Goal: Complete application form: Complete application form

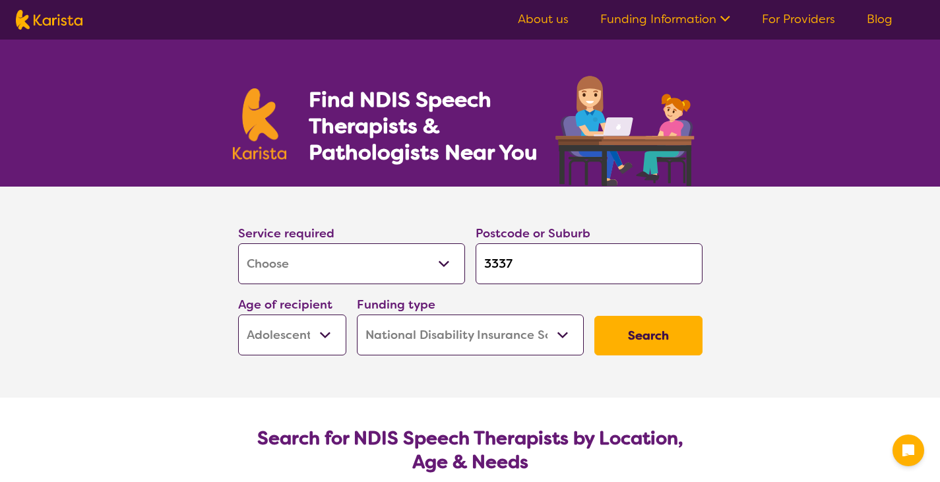
select select "[MEDICAL_DATA]"
select select "AS"
select select "NDIS"
select select "[MEDICAL_DATA]"
select select "AS"
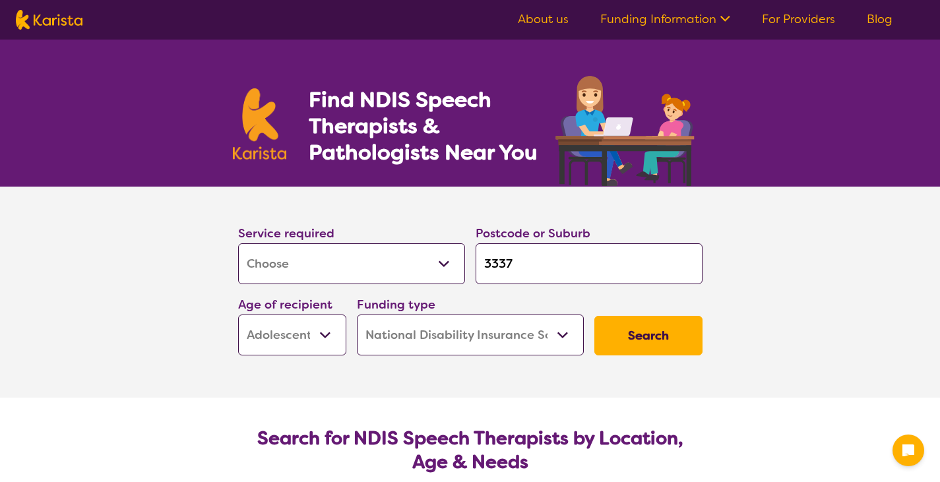
select select "NDIS"
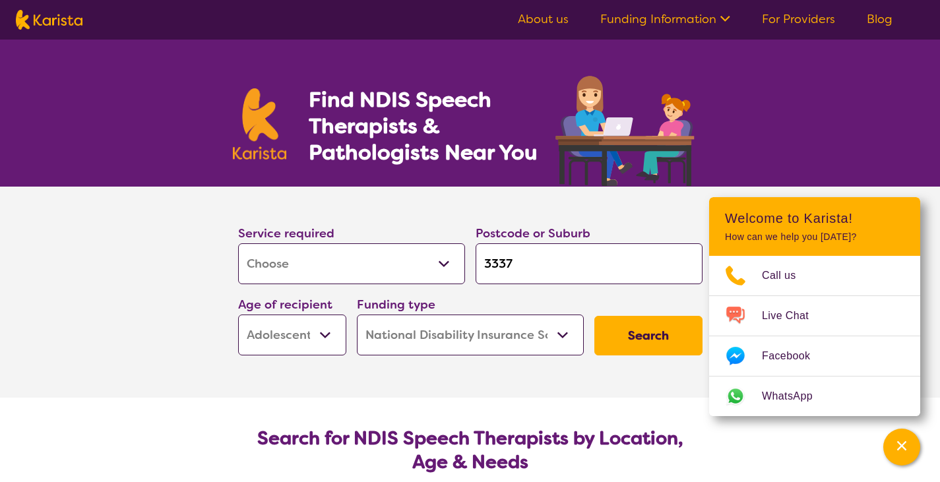
click at [405, 260] on select "Allied Health Assistant Assessment ([MEDICAL_DATA] or [MEDICAL_DATA]) Behaviour…" at bounding box center [351, 263] width 227 height 41
select select "[MEDICAL_DATA]"
click at [238, 243] on select "Allied Health Assistant Assessment ([MEDICAL_DATA] or [MEDICAL_DATA]) Behaviour…" at bounding box center [351, 263] width 227 height 41
select select "[MEDICAL_DATA]"
click at [307, 335] on select "Early Childhood - 0 to 9 Child - 10 to 11 Adolescent - 12 to 17 Adult - 18 to 6…" at bounding box center [292, 335] width 108 height 41
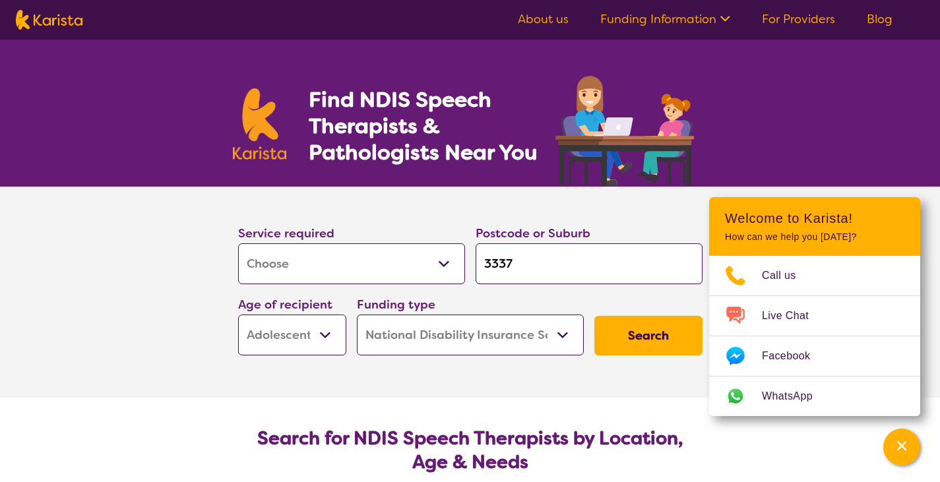
click at [238, 315] on select "Early Childhood - 0 to 9 Child - 10 to 11 Adolescent - 12 to 17 Adult - 18 to 6…" at bounding box center [292, 335] width 108 height 41
click at [570, 255] on input "3337" at bounding box center [588, 263] width 227 height 41
type input "333"
type input "33"
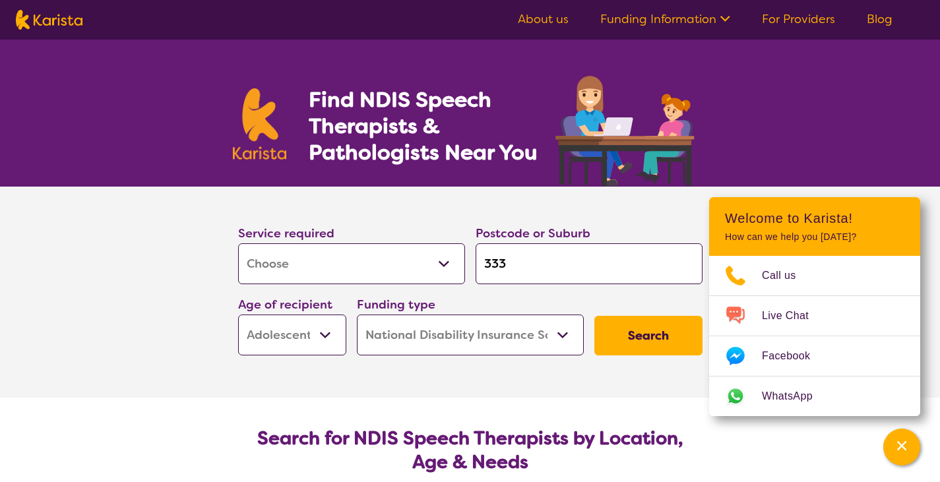
type input "33"
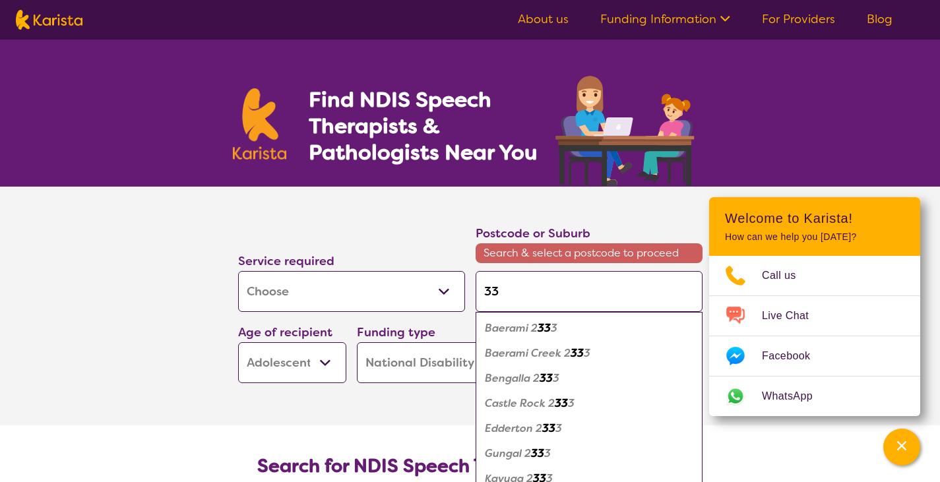
type input "334"
type input "3340"
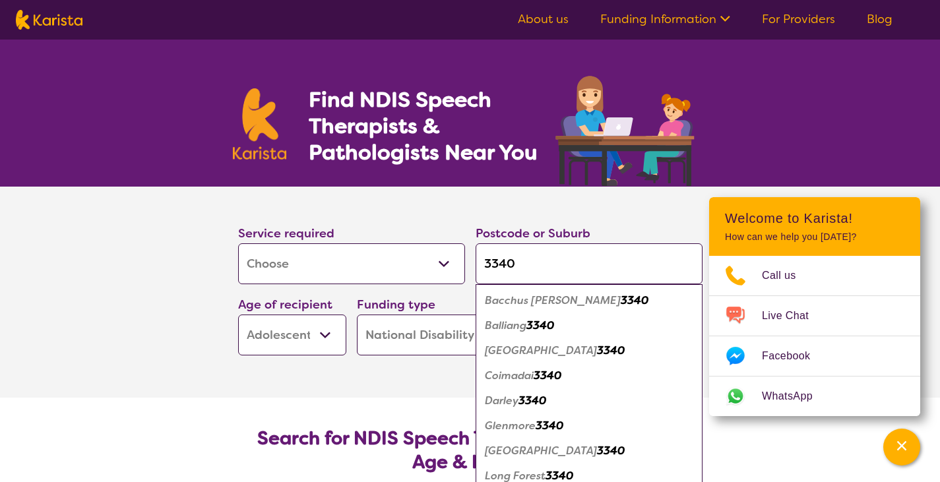
type input "3340"
click at [563, 307] on em "Bacchus [PERSON_NAME]" at bounding box center [553, 300] width 136 height 14
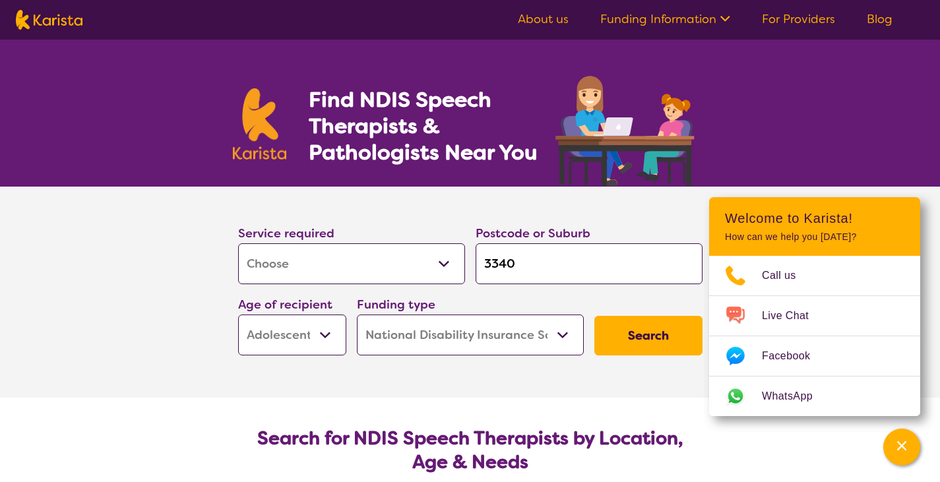
click at [636, 340] on button "Search" at bounding box center [648, 336] width 108 height 40
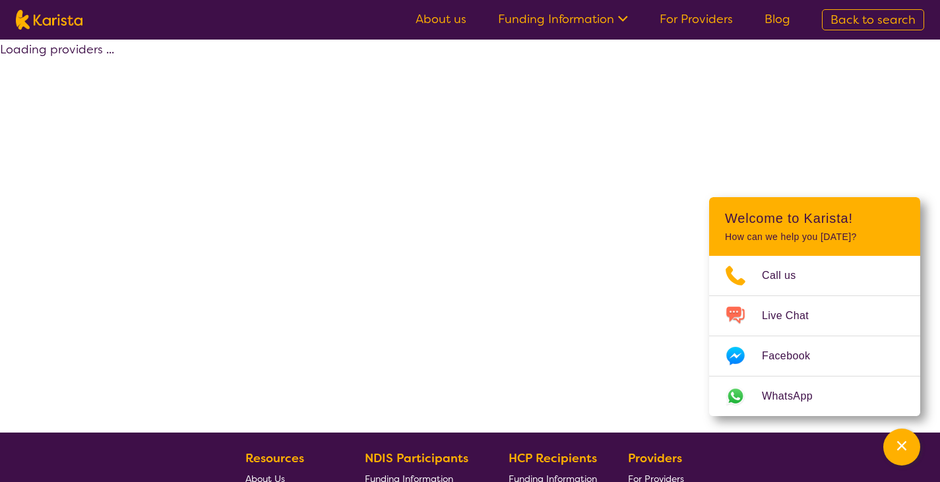
select select "by_score"
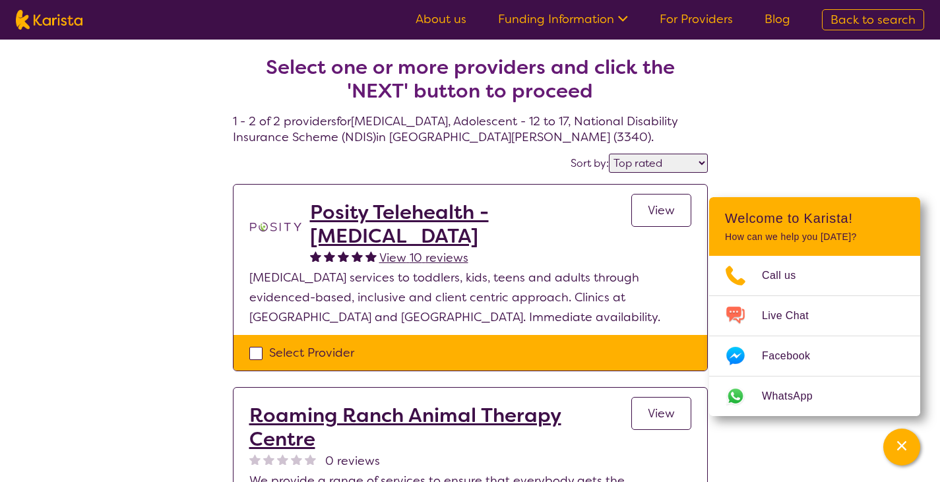
click at [254, 348] on div "Select Provider" at bounding box center [470, 353] width 442 height 20
checkbox input "true"
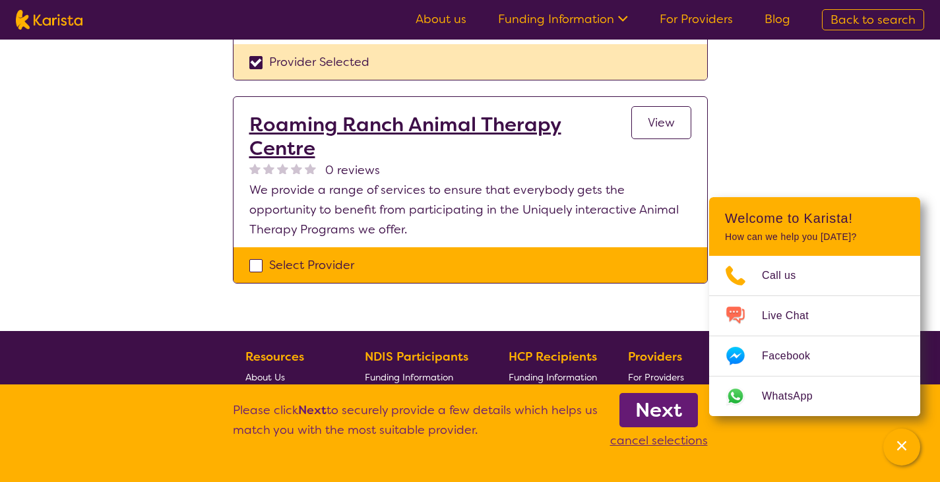
click at [250, 255] on div "Select Provider" at bounding box center [470, 265] width 442 height 20
checkbox input "true"
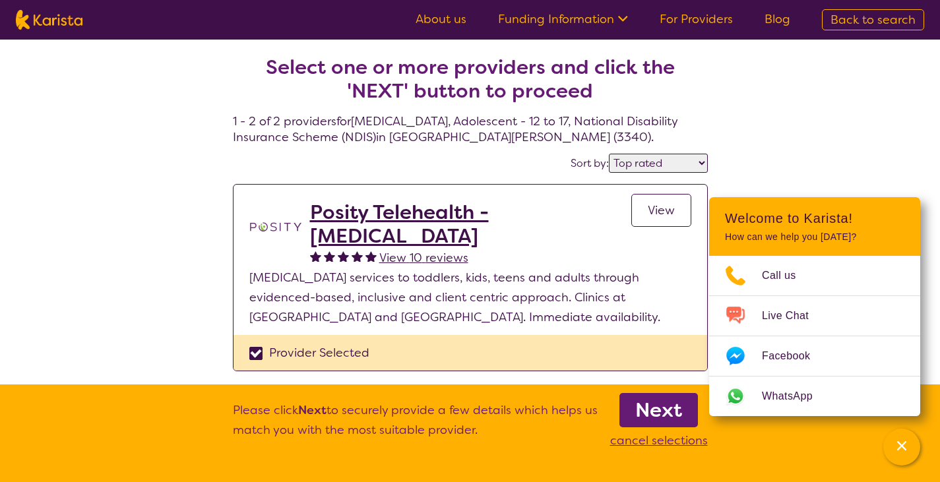
click at [681, 414] on b "Next" at bounding box center [658, 410] width 47 height 26
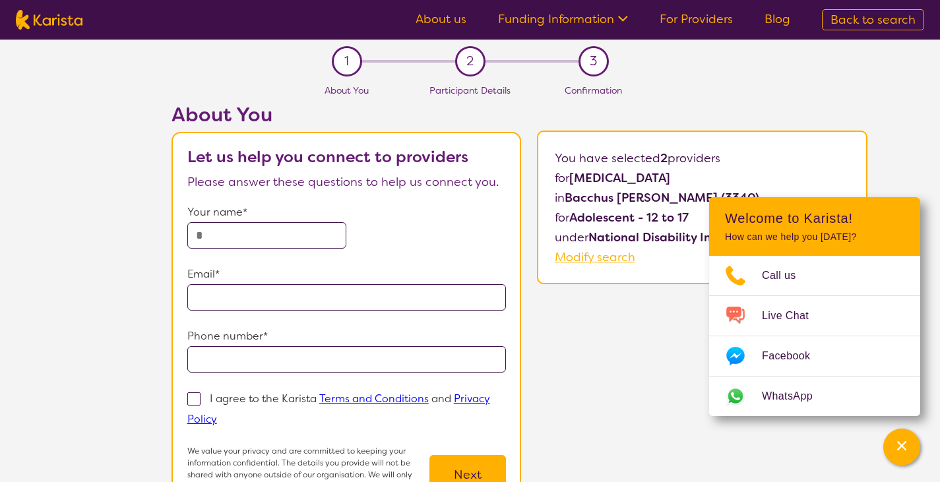
click at [225, 238] on input "text" at bounding box center [267, 235] width 160 height 26
type input "**********"
click at [285, 365] on input "tel" at bounding box center [346, 359] width 319 height 26
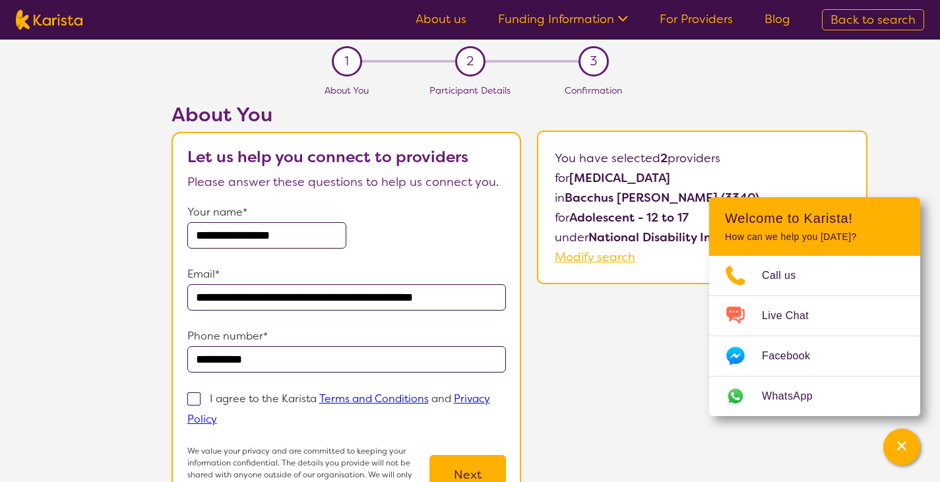
type input "**********"
click at [193, 396] on span at bounding box center [193, 398] width 13 height 13
click at [217, 414] on input "I agree to the Karista Terms and Conditions and Privacy Policy" at bounding box center [221, 418] width 9 height 9
checkbox input "true"
click at [483, 475] on button "Next" at bounding box center [467, 475] width 76 height 40
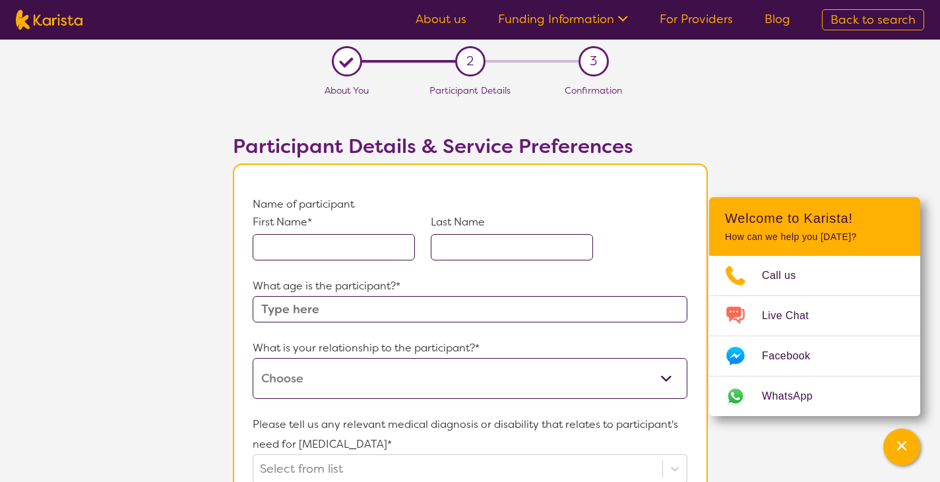
click at [320, 249] on input "text" at bounding box center [334, 247] width 162 height 26
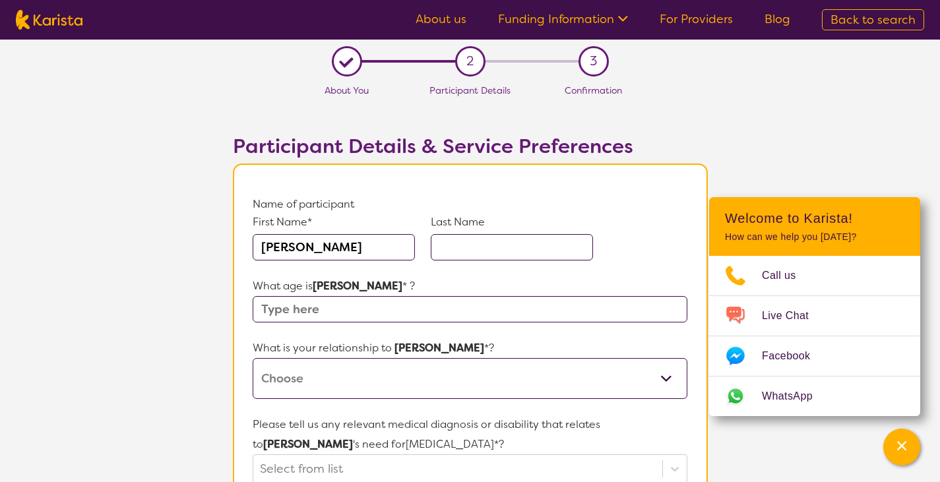
type input "[PERSON_NAME]"
click at [560, 243] on input "text" at bounding box center [512, 247] width 162 height 26
type input "[PERSON_NAME]"
click at [353, 299] on input "text" at bounding box center [470, 309] width 434 height 26
type input "14"
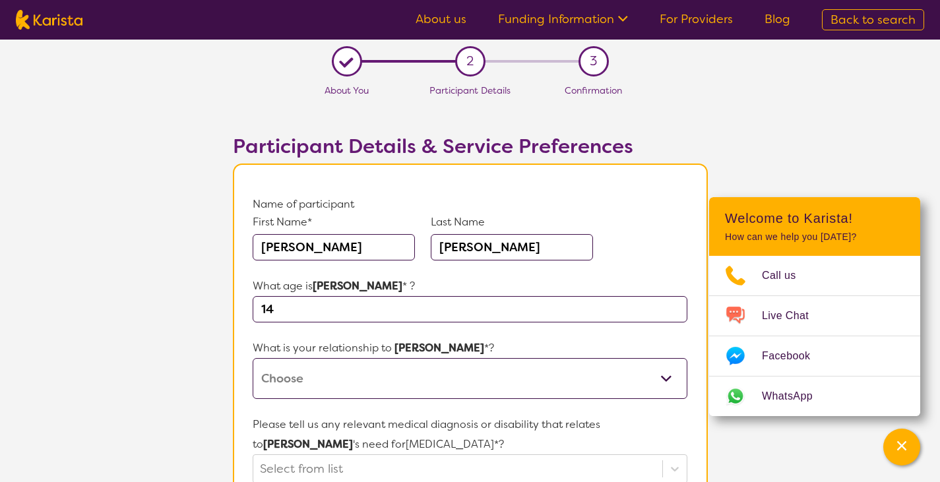
click at [359, 367] on select "This request is for myself I am their parent I am their child I am their spouse…" at bounding box center [470, 378] width 434 height 41
select select "I am their Support Coordinator"
click at [253, 358] on select "This request is for myself I am their parent I am their child I am their spouse…" at bounding box center [470, 378] width 434 height 41
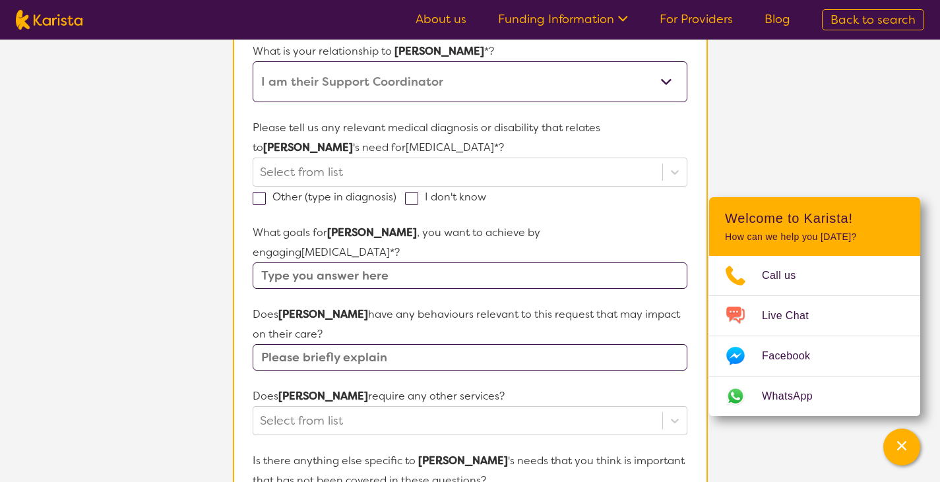
scroll to position [288, 0]
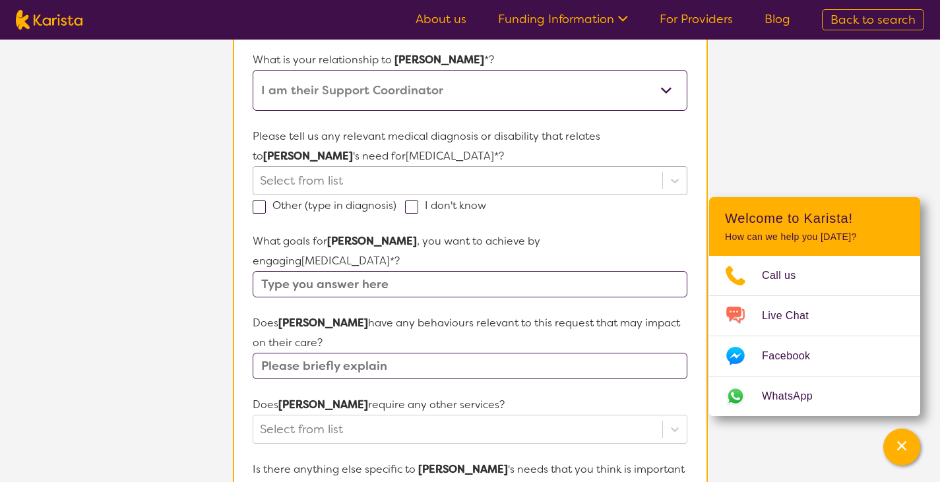
click at [400, 185] on div at bounding box center [457, 180] width 395 height 22
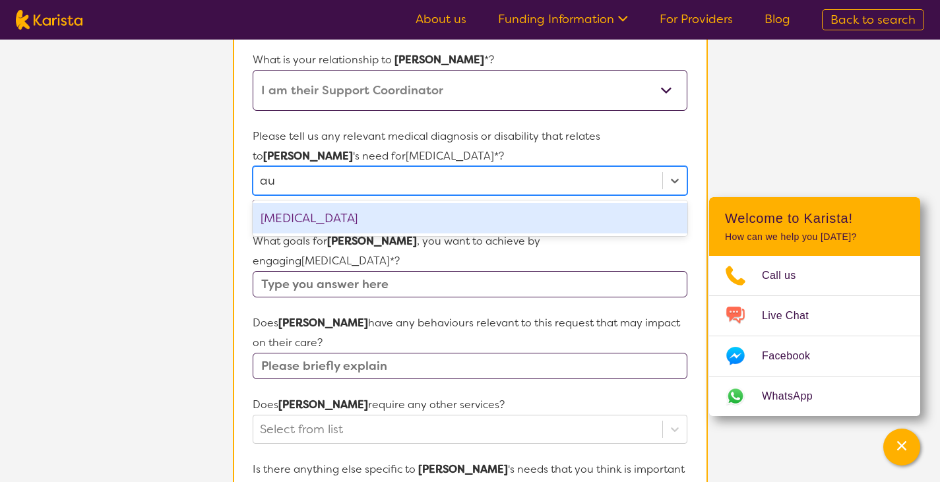
type input "aut"
click at [341, 231] on div "[MEDICAL_DATA]" at bounding box center [470, 218] width 434 height 30
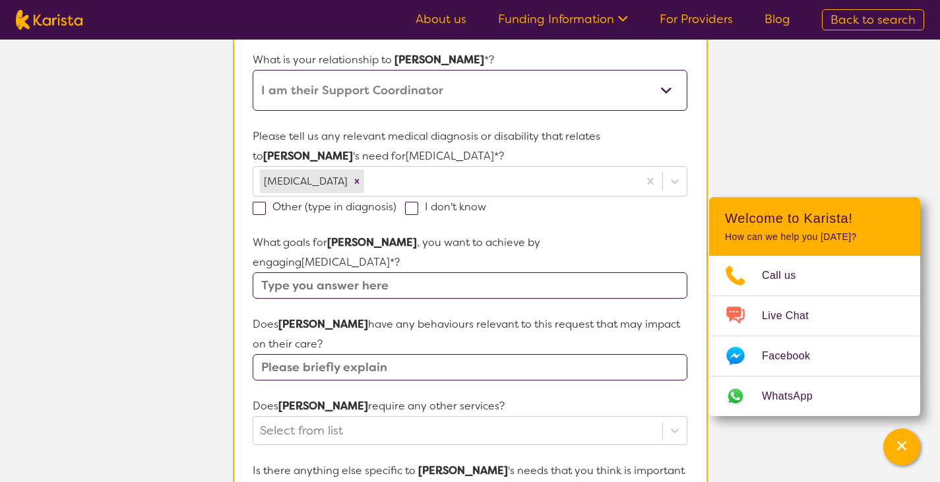
click at [511, 143] on p "Please tell us any relevant medical diagnosis or disability that relates to [PE…" at bounding box center [470, 147] width 434 height 40
click at [402, 272] on input "text" at bounding box center [470, 285] width 434 height 26
type input "increase independence"
click at [474, 354] on input "text" at bounding box center [470, 367] width 434 height 26
type input "no"
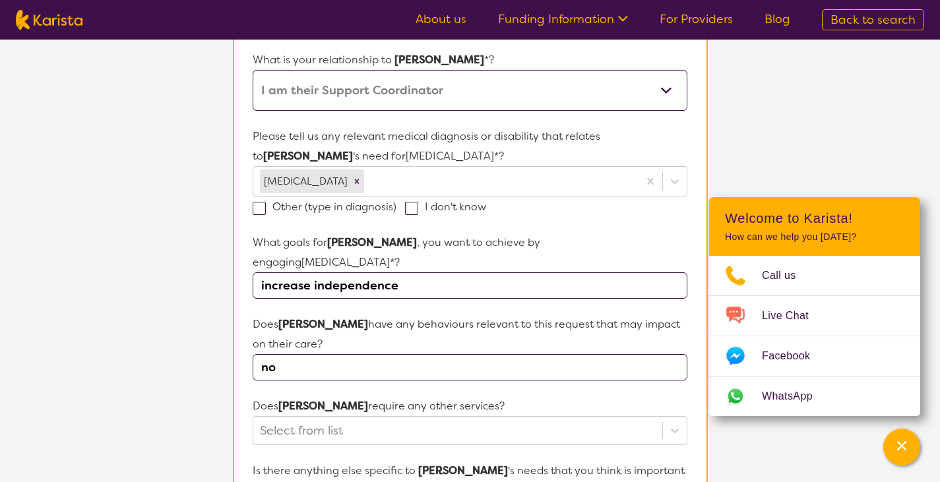
click at [548, 372] on form "Name of participant First Name* [PERSON_NAME] Last Name [PERSON_NAME] What age …" at bounding box center [470, 381] width 434 height 951
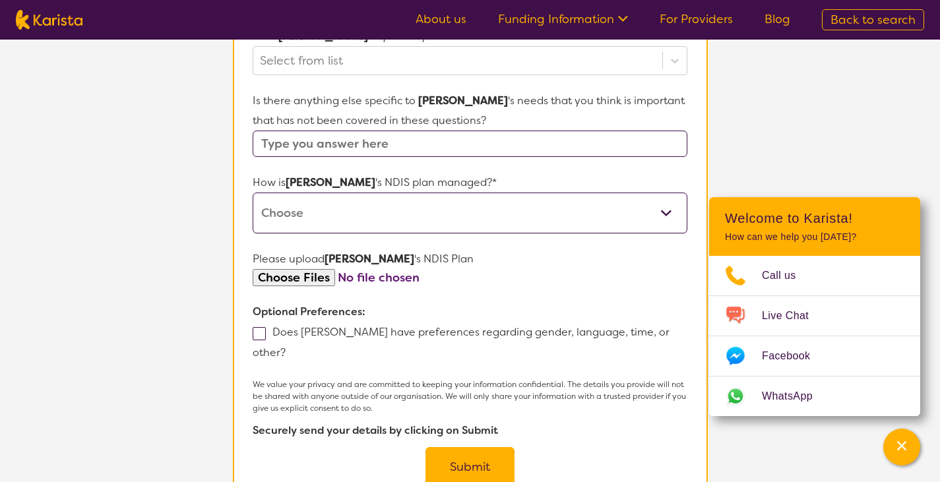
scroll to position [655, 0]
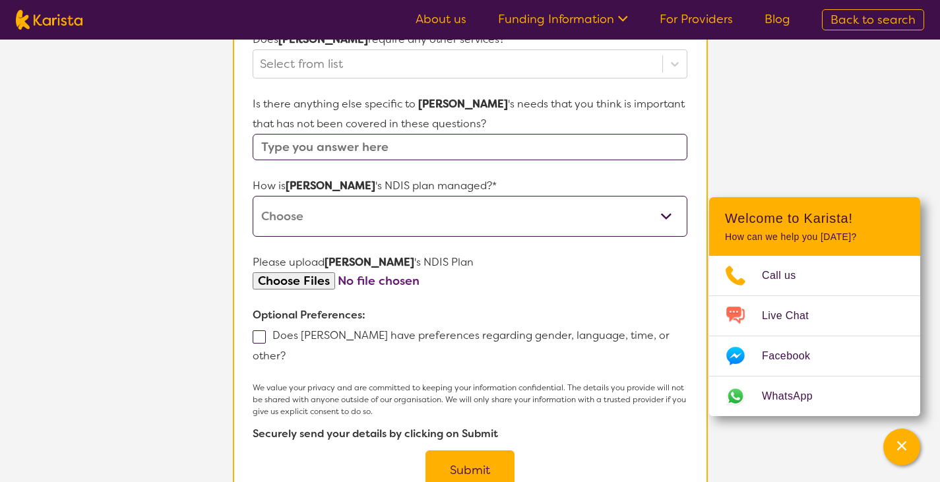
click at [423, 134] on input "text" at bounding box center [470, 147] width 434 height 26
type input "Must be in the home appointments and after 4pm"
click at [437, 197] on select "Self-managed NDIS plan Managed by a registered plan management provider (not th…" at bounding box center [470, 216] width 434 height 41
select select "Plan Managed"
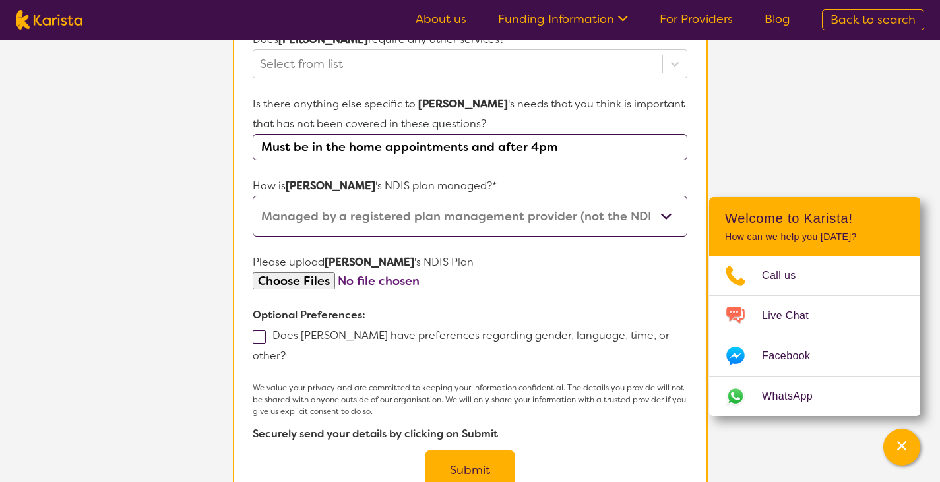
click at [253, 196] on select "Self-managed NDIS plan Managed by a registered plan management provider (not th…" at bounding box center [470, 216] width 434 height 41
click at [471, 450] on button "Submit" at bounding box center [469, 470] width 89 height 40
